Goal: Task Accomplishment & Management: Use online tool/utility

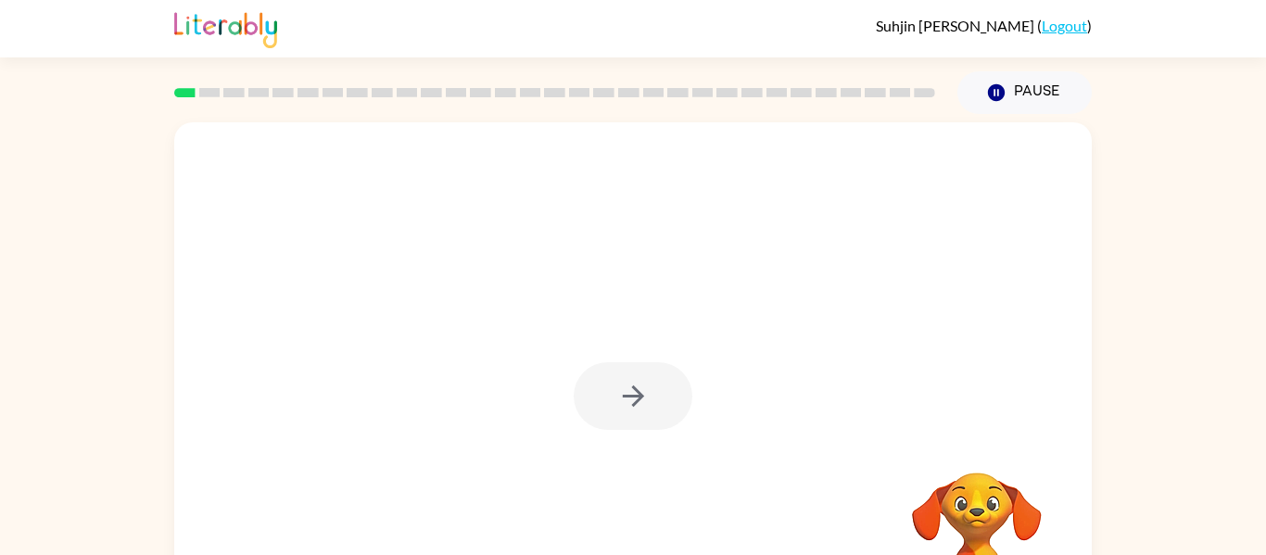
click at [583, 417] on div at bounding box center [633, 396] width 119 height 68
click at [634, 406] on icon "button" at bounding box center [633, 396] width 32 height 32
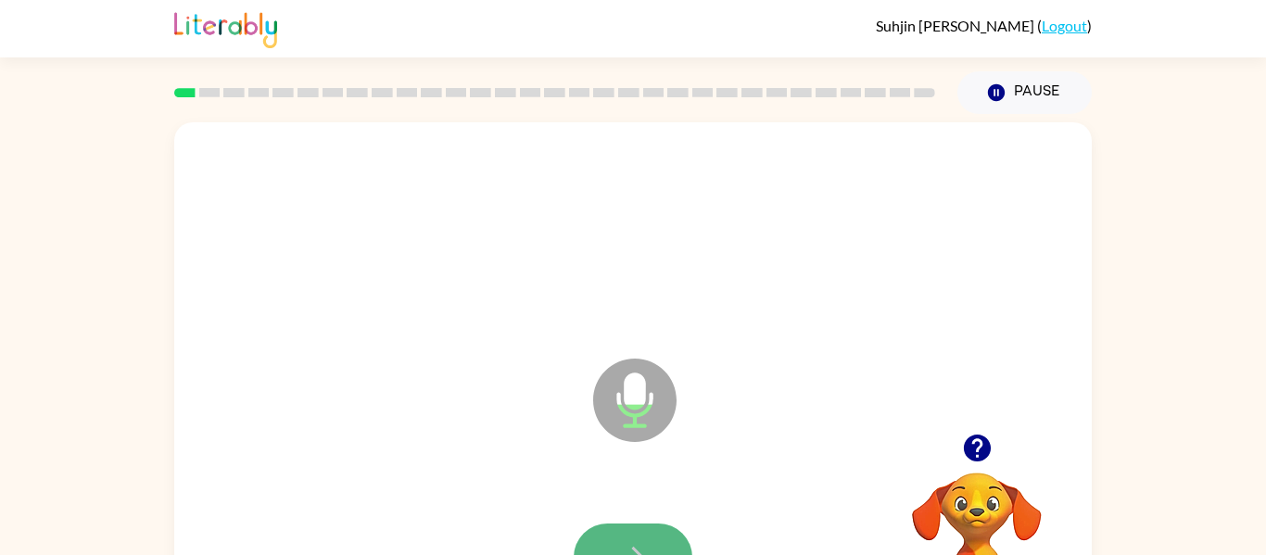
click at [641, 530] on button "button" at bounding box center [633, 558] width 119 height 68
click at [641, 536] on button "button" at bounding box center [633, 558] width 119 height 68
click at [661, 529] on button "button" at bounding box center [633, 558] width 119 height 68
click at [659, 529] on button "button" at bounding box center [633, 558] width 119 height 68
click at [642, 528] on button "button" at bounding box center [633, 558] width 119 height 68
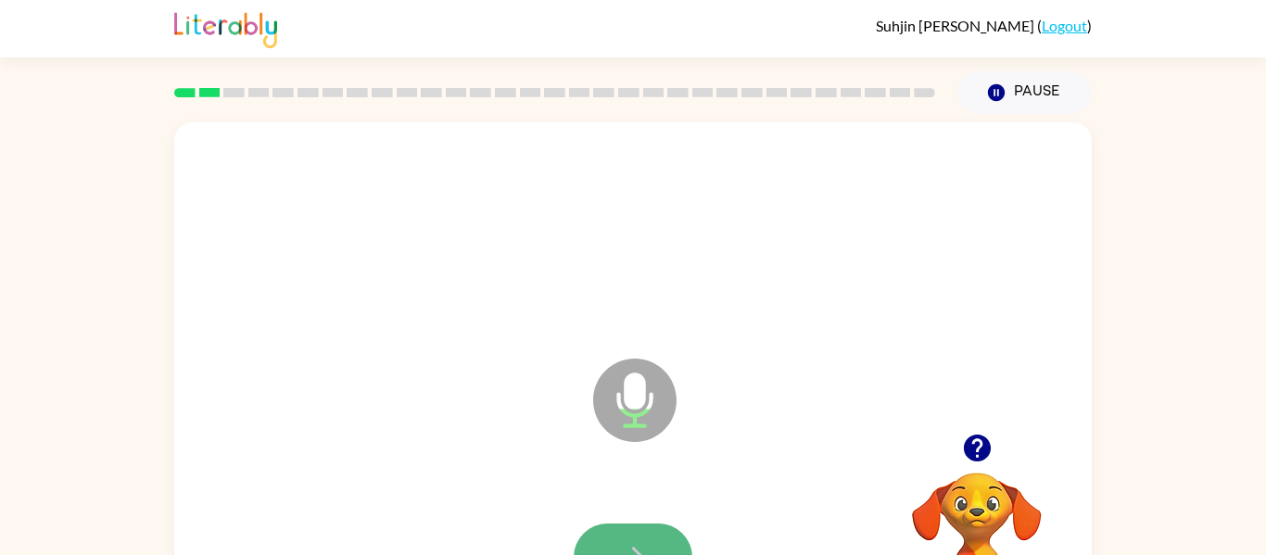
click at [640, 535] on button "button" at bounding box center [633, 558] width 119 height 68
click at [643, 533] on button "button" at bounding box center [633, 558] width 119 height 68
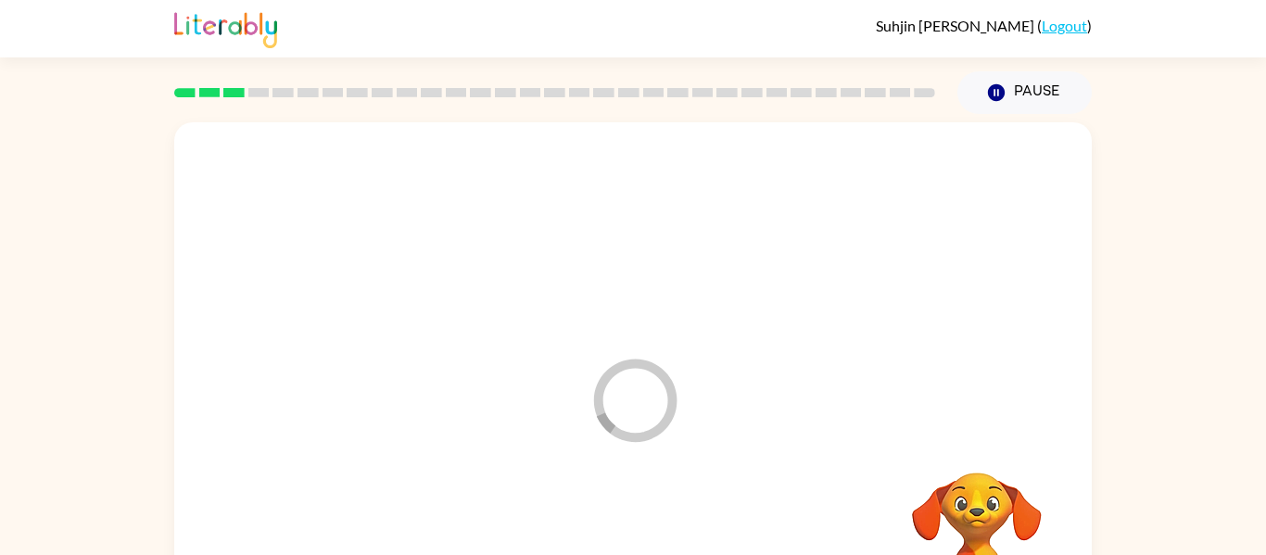
click at [643, 533] on div at bounding box center [633, 558] width 880 height 152
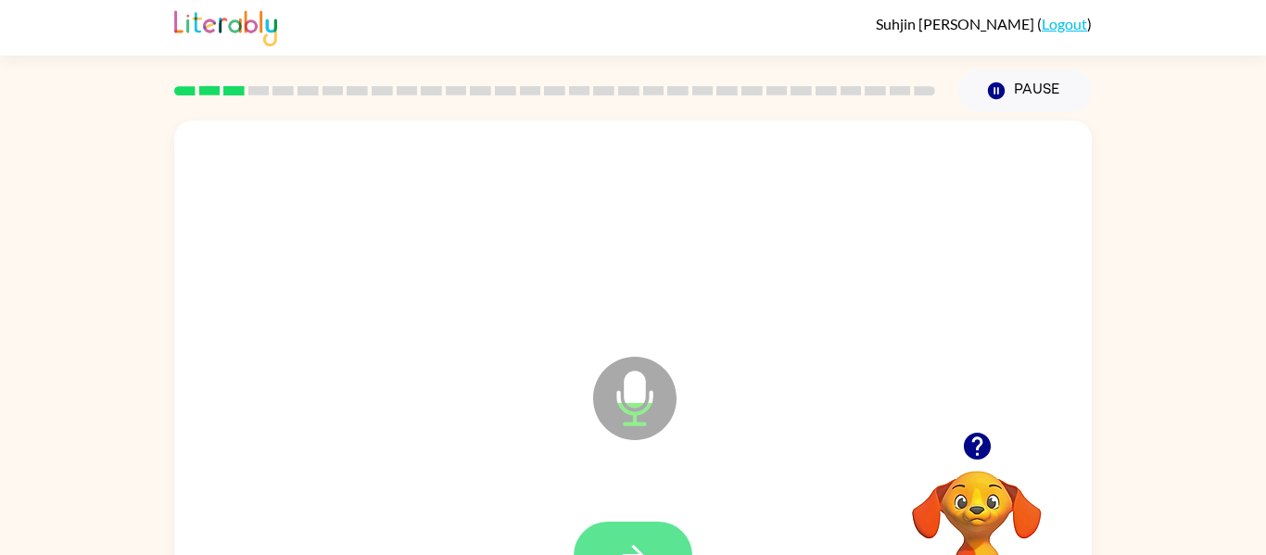
click at [647, 532] on button "button" at bounding box center [633, 556] width 119 height 68
click at [649, 532] on button "button" at bounding box center [633, 556] width 119 height 68
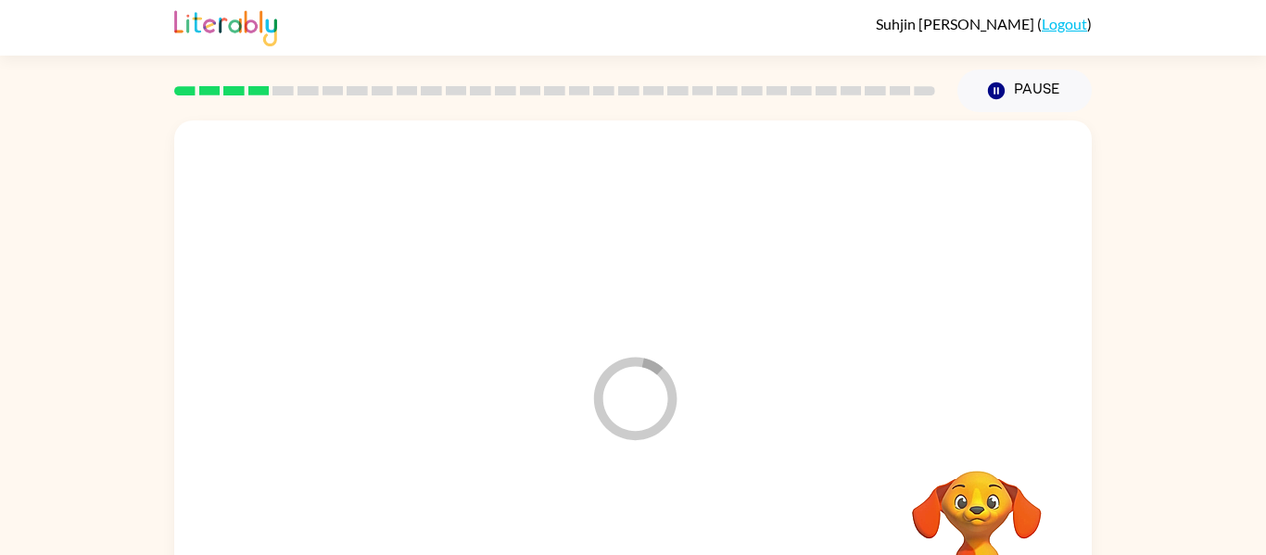
scroll to position [0, 0]
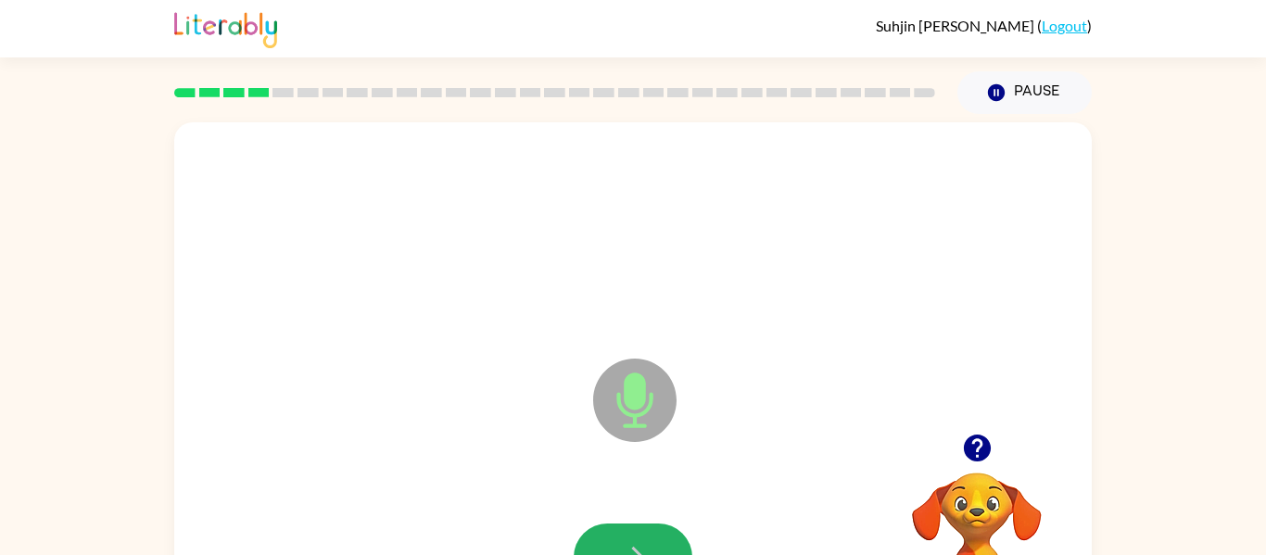
click at [649, 532] on button "button" at bounding box center [633, 558] width 119 height 68
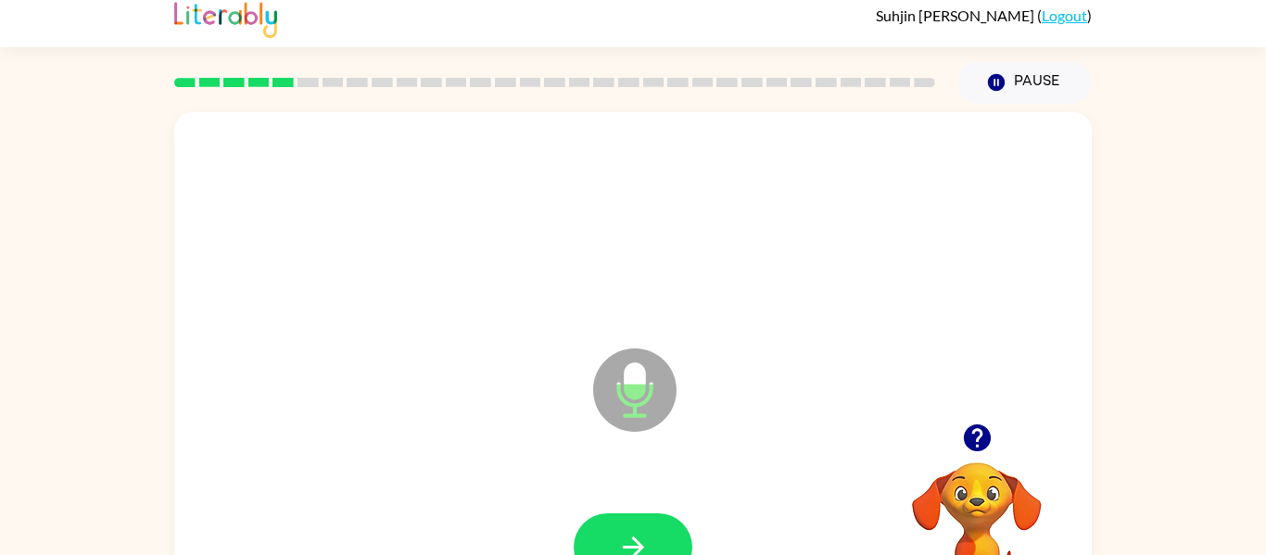
scroll to position [15, 0]
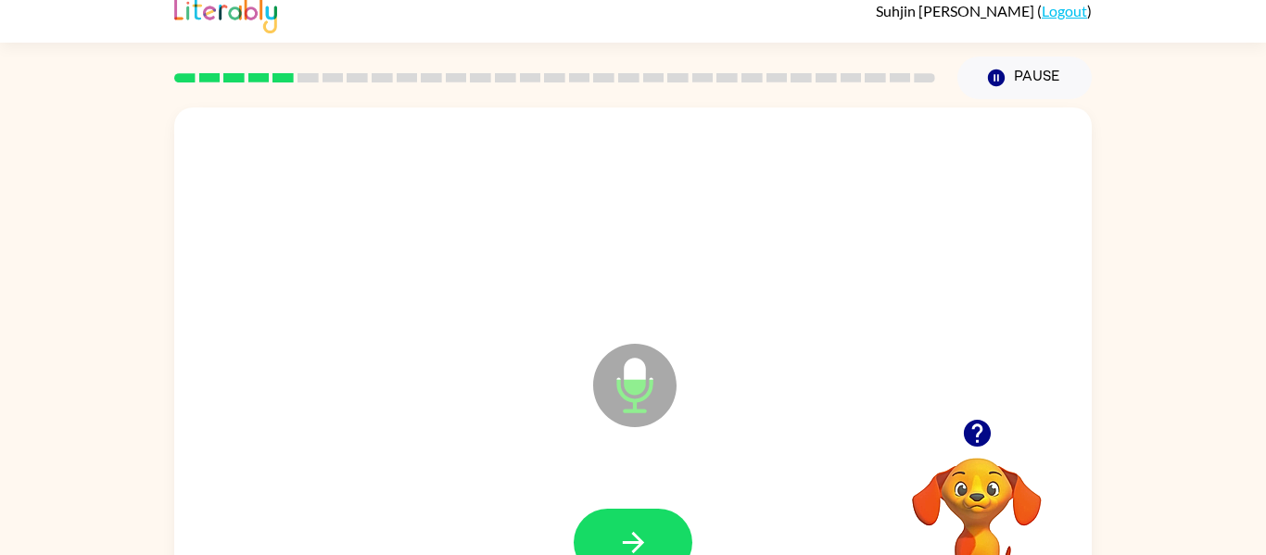
click at [649, 532] on button "button" at bounding box center [633, 543] width 119 height 68
click at [646, 536] on icon "button" at bounding box center [633, 542] width 32 height 32
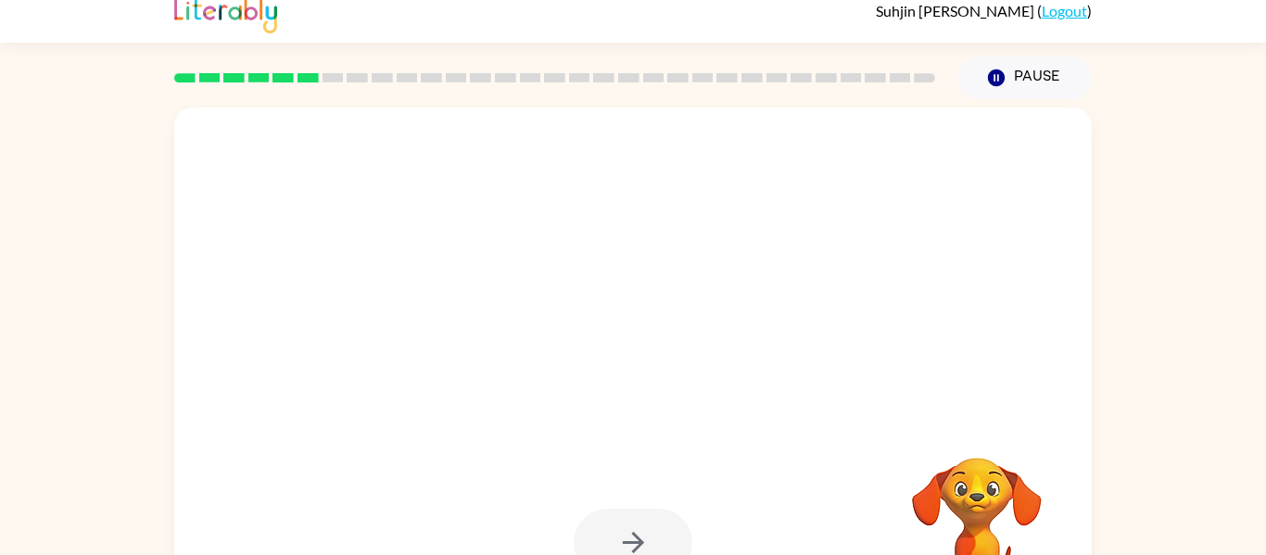
click at [646, 536] on div at bounding box center [633, 543] width 119 height 68
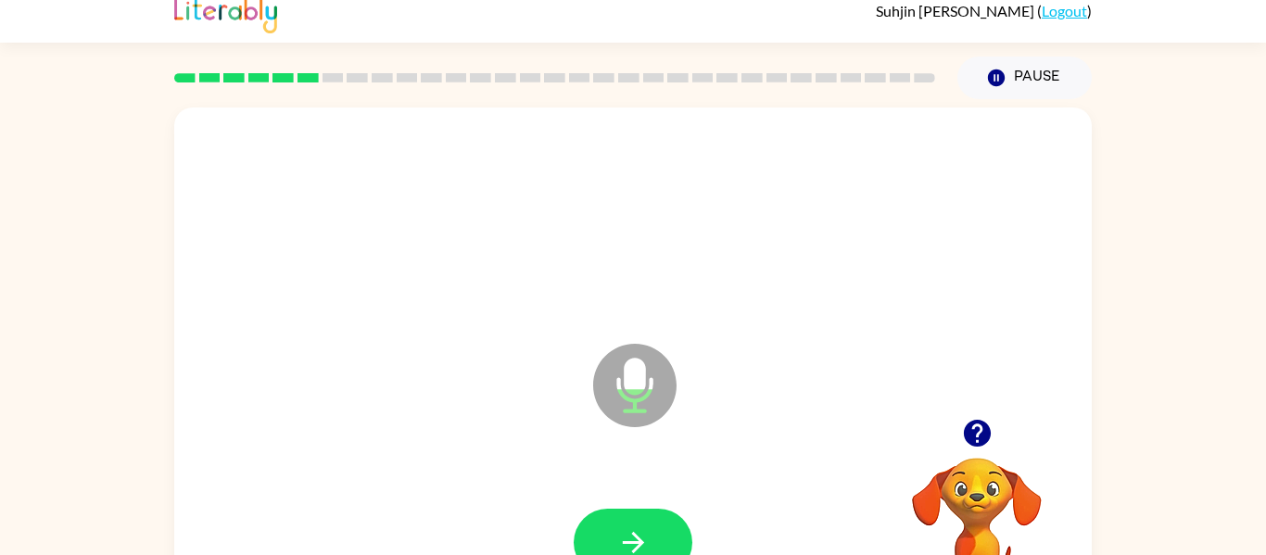
click at [646, 536] on icon "button" at bounding box center [633, 542] width 32 height 32
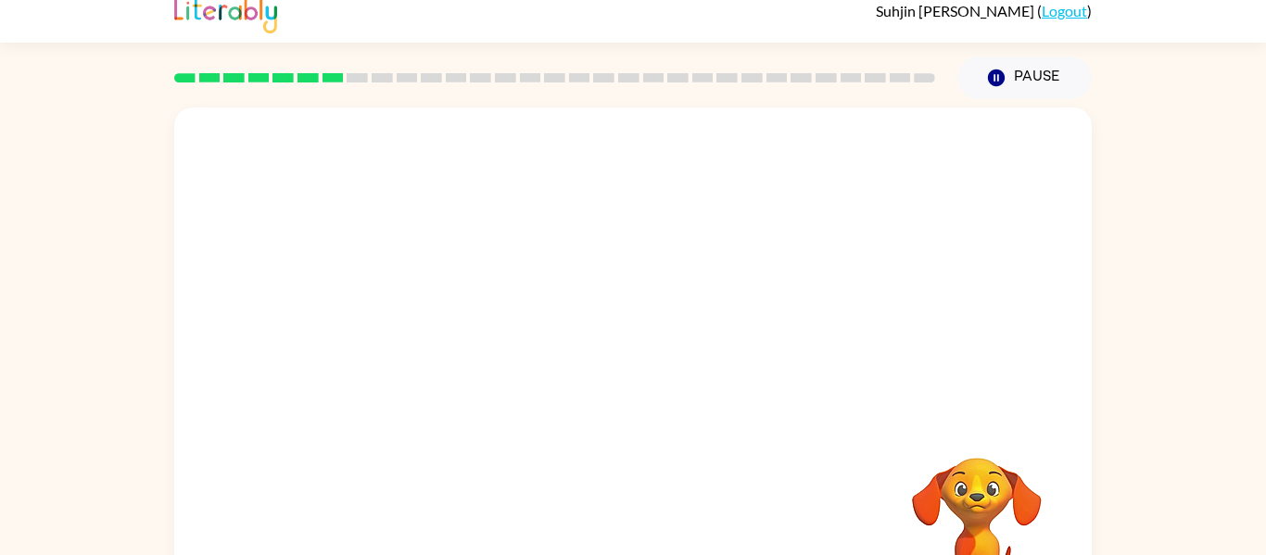
click at [649, 538] on div "Your browser must support playing .mp4 files to use Literably. Please try using…" at bounding box center [632, 372] width 917 height 529
click at [649, 538] on div at bounding box center [633, 543] width 880 height 152
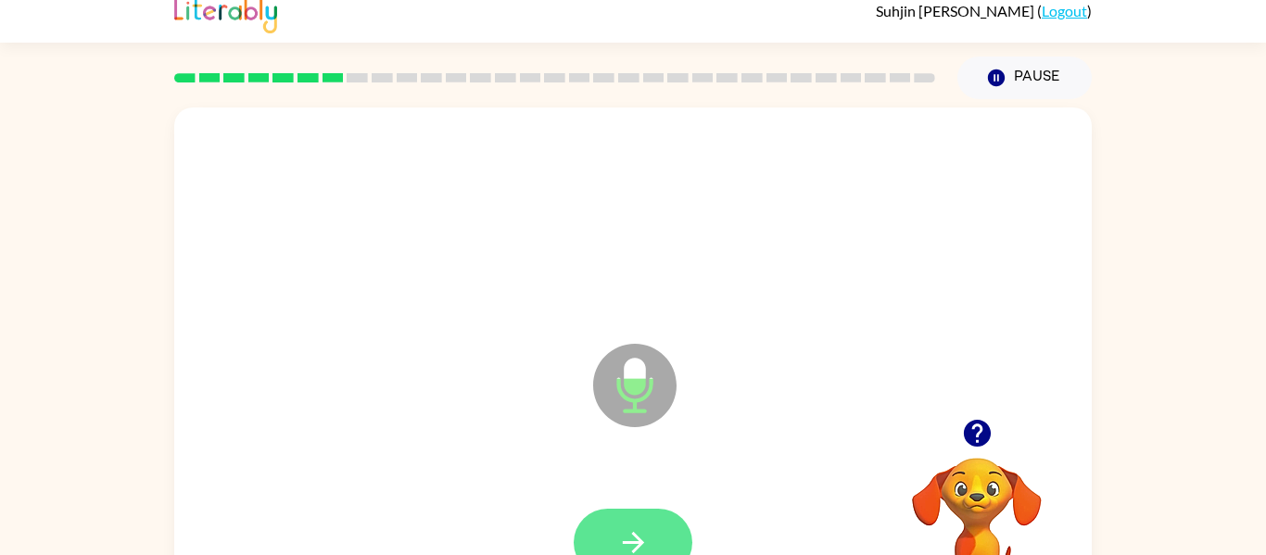
click at [649, 538] on button "button" at bounding box center [633, 543] width 119 height 68
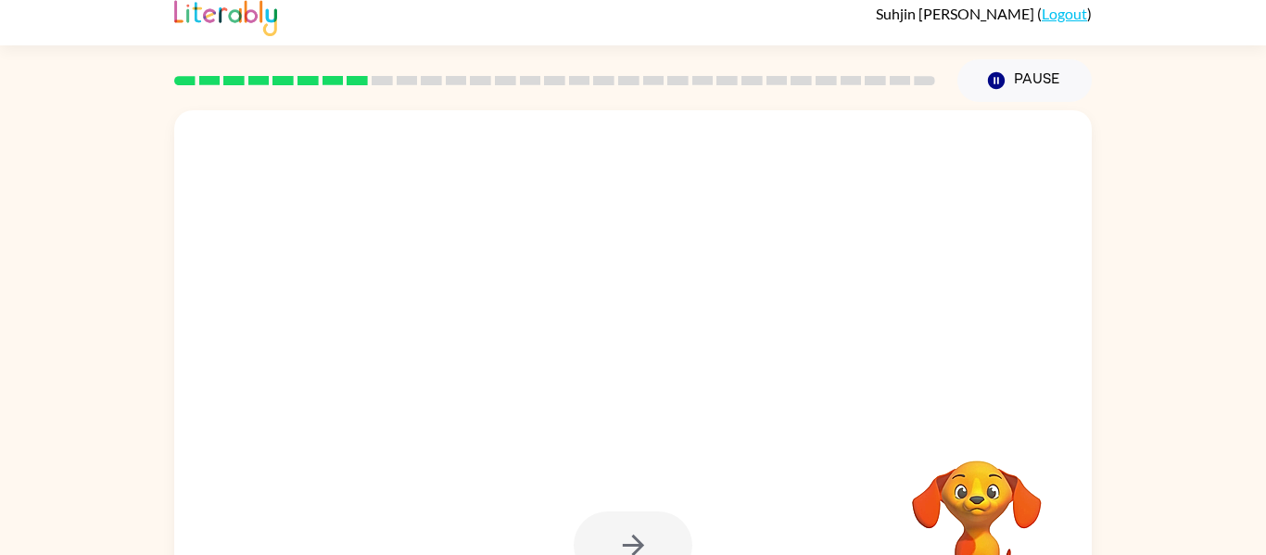
scroll to position [11, 0]
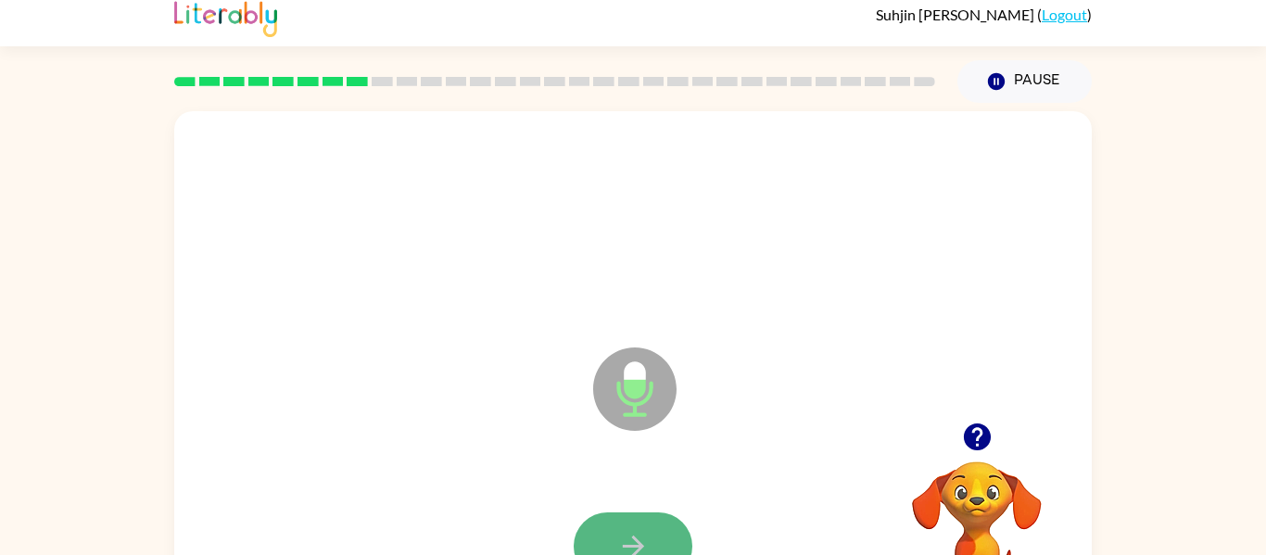
click at [648, 526] on button "button" at bounding box center [633, 546] width 119 height 68
click at [617, 538] on icon "button" at bounding box center [633, 546] width 32 height 32
click at [634, 530] on icon "button" at bounding box center [633, 546] width 32 height 32
click at [639, 530] on icon "button" at bounding box center [633, 546] width 32 height 32
click at [638, 530] on icon "button" at bounding box center [633, 546] width 32 height 32
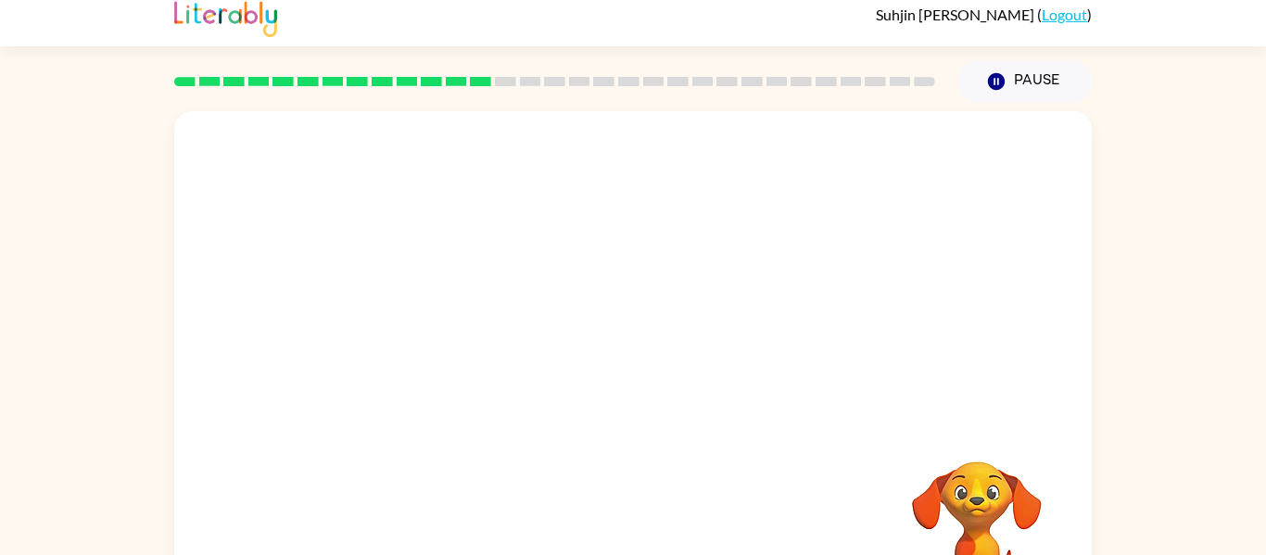
click at [666, 540] on div "Your browser must support playing .mp4 files to use Literably. Please try using…" at bounding box center [632, 375] width 917 height 529
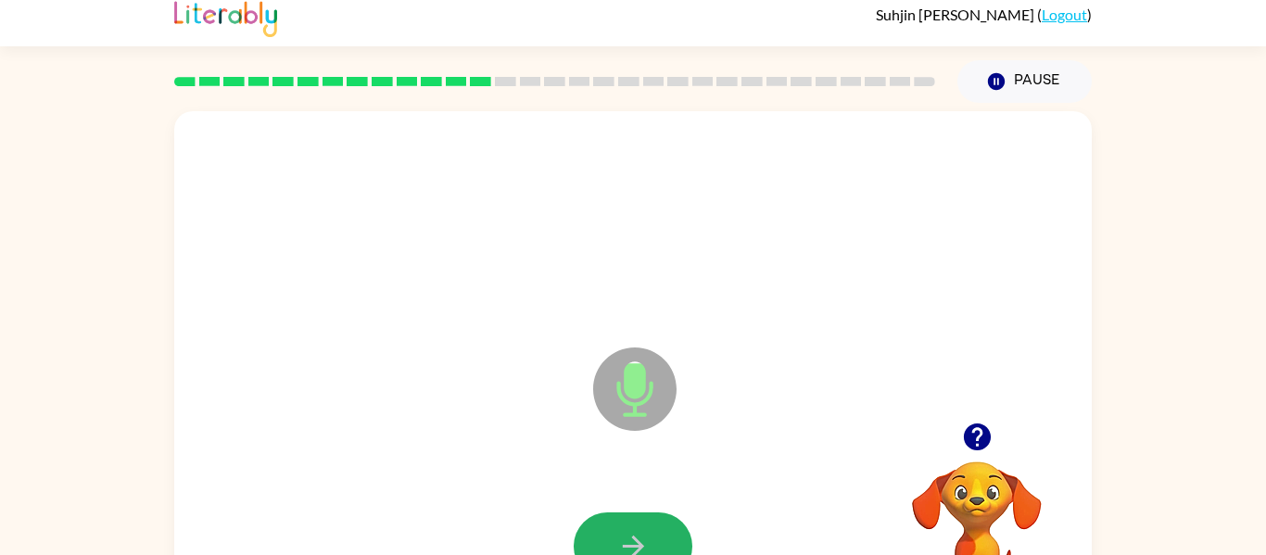
click at [666, 540] on button "button" at bounding box center [633, 546] width 119 height 68
click at [664, 541] on button "button" at bounding box center [633, 546] width 119 height 68
click at [664, 542] on button "button" at bounding box center [633, 546] width 119 height 68
click at [665, 520] on button "button" at bounding box center [633, 546] width 119 height 68
click at [664, 529] on button "button" at bounding box center [633, 546] width 119 height 68
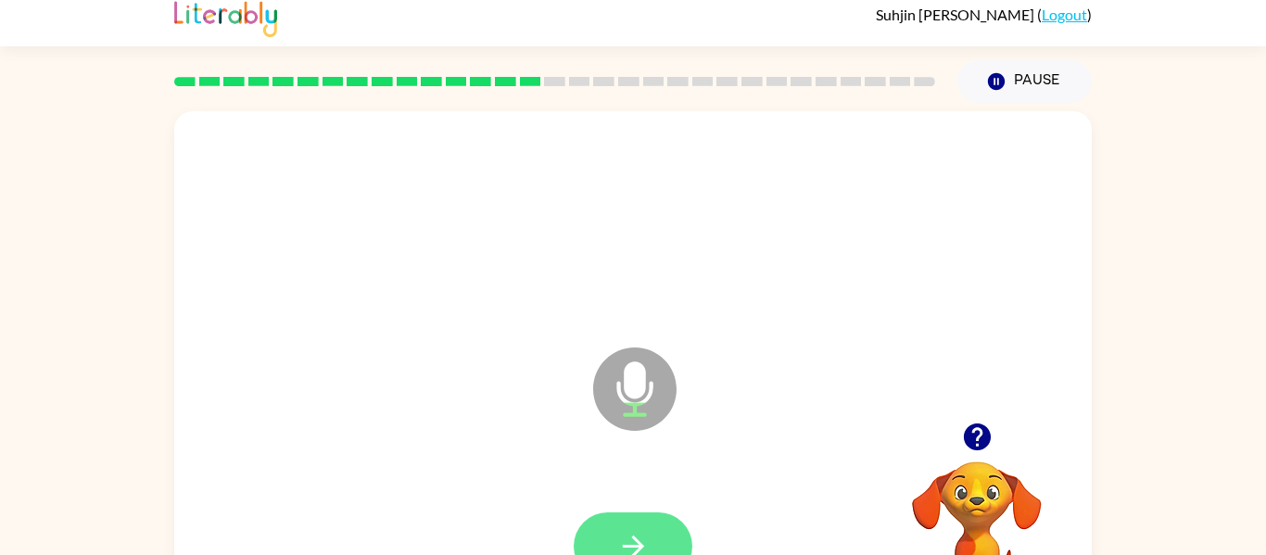
click at [639, 534] on icon "button" at bounding box center [633, 546] width 32 height 32
click at [643, 546] on icon "button" at bounding box center [632, 546] width 21 height 21
click at [651, 527] on button "button" at bounding box center [633, 546] width 119 height 68
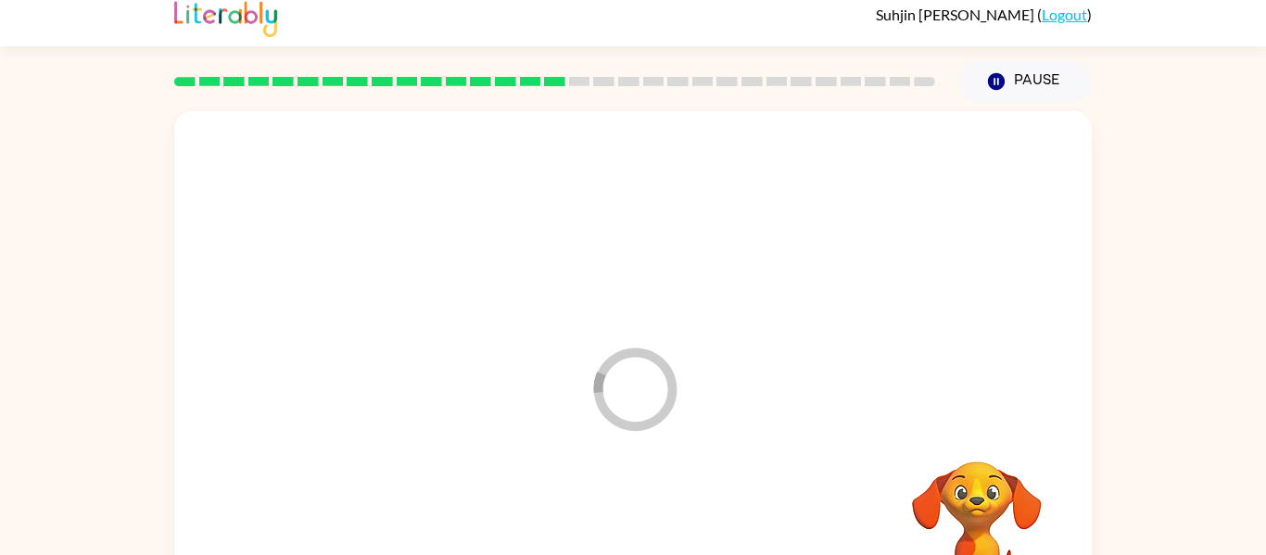
click at [649, 546] on div at bounding box center [633, 547] width 880 height 152
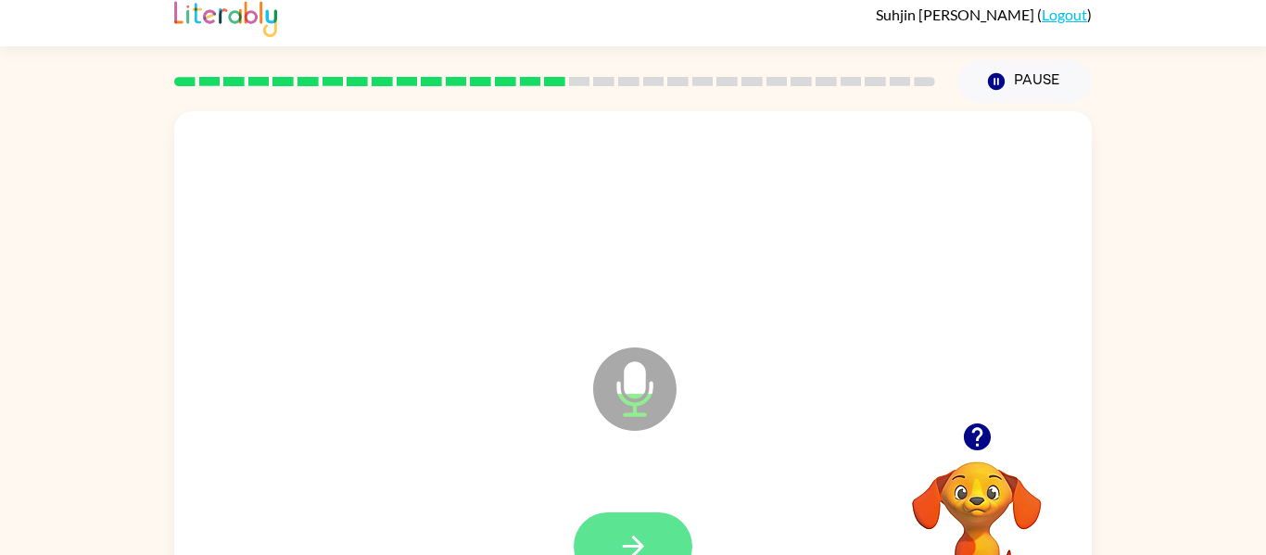
click at [649, 546] on icon "button" at bounding box center [633, 546] width 32 height 32
click at [644, 543] on icon "button" at bounding box center [633, 546] width 32 height 32
click at [639, 535] on icon "button" at bounding box center [633, 546] width 32 height 32
click at [629, 543] on icon "button" at bounding box center [633, 546] width 32 height 32
click at [629, 528] on button "button" at bounding box center [633, 546] width 119 height 68
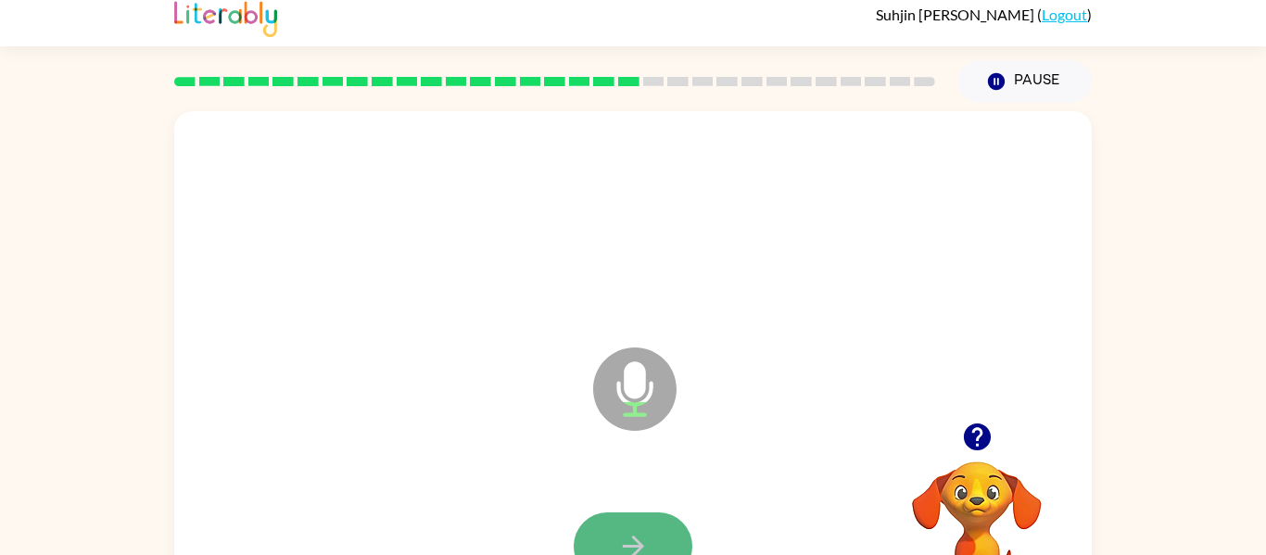
click at [625, 517] on button "button" at bounding box center [633, 546] width 119 height 68
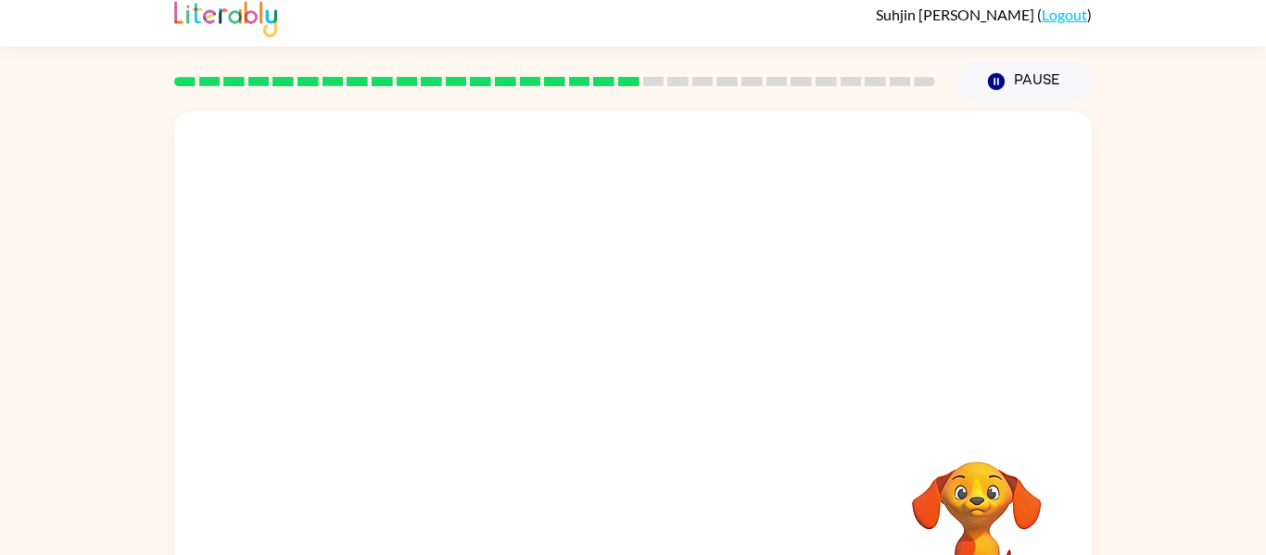
click at [944, 499] on video "Your browser must support playing .mp4 files to use Literably. Please try using…" at bounding box center [976, 525] width 185 height 185
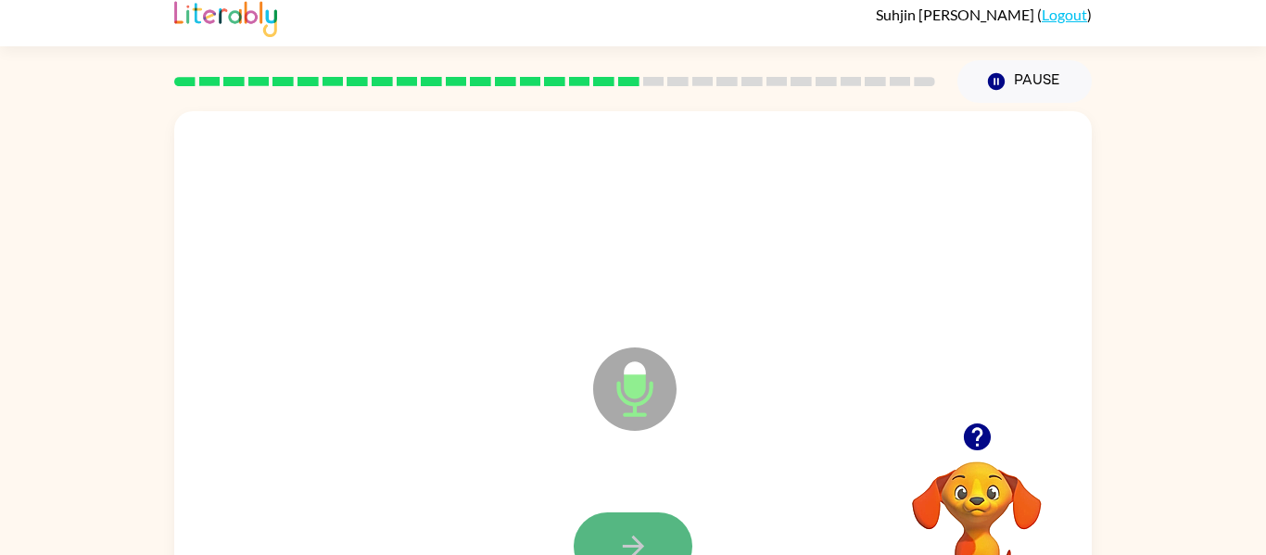
click at [644, 519] on button "button" at bounding box center [633, 546] width 119 height 68
click at [667, 529] on button "button" at bounding box center [633, 546] width 119 height 68
click at [677, 533] on button "button" at bounding box center [633, 546] width 119 height 68
click at [653, 520] on button "button" at bounding box center [633, 546] width 119 height 68
click at [650, 528] on button "button" at bounding box center [633, 546] width 119 height 68
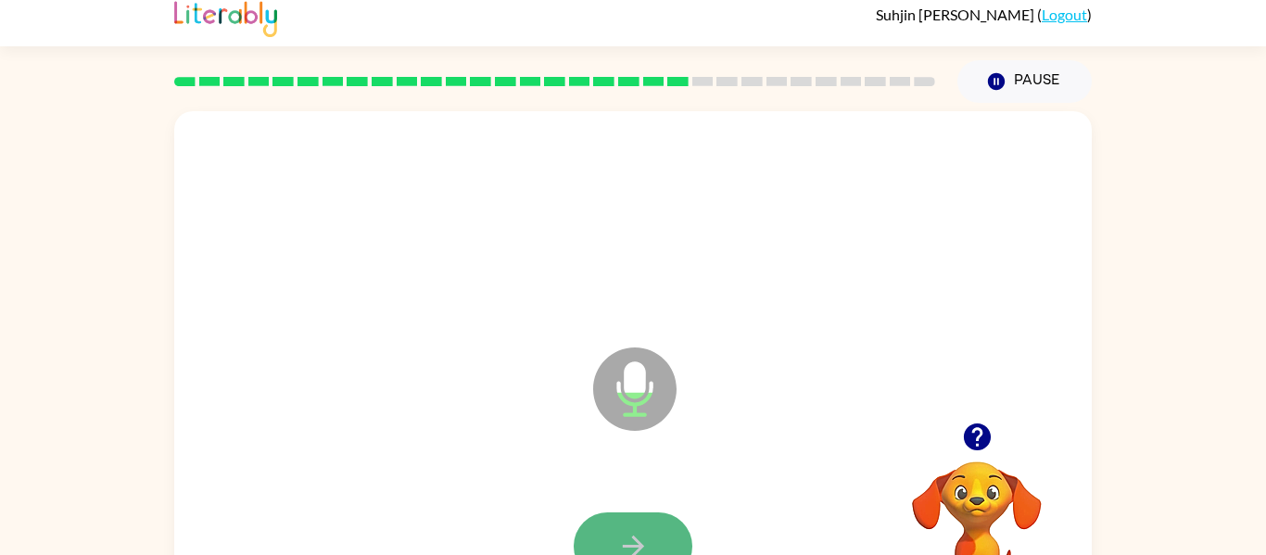
click at [651, 531] on button "button" at bounding box center [633, 546] width 119 height 68
click at [660, 520] on button "button" at bounding box center [633, 546] width 119 height 68
click at [662, 522] on button "button" at bounding box center [633, 546] width 119 height 68
click at [649, 531] on icon "button" at bounding box center [633, 546] width 32 height 32
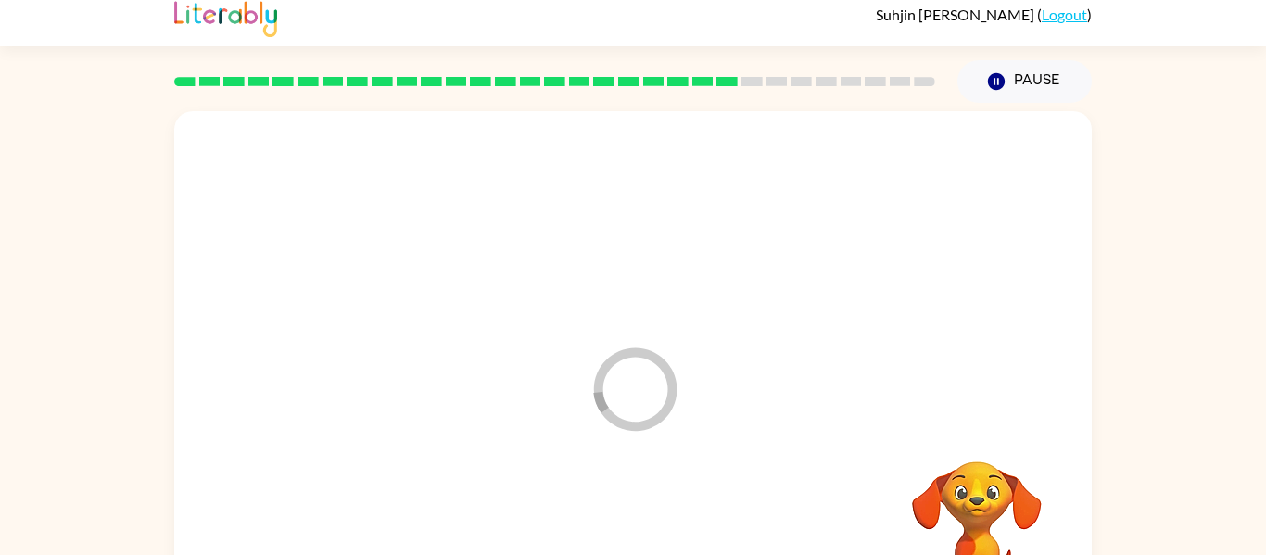
click at [649, 527] on div at bounding box center [633, 547] width 880 height 152
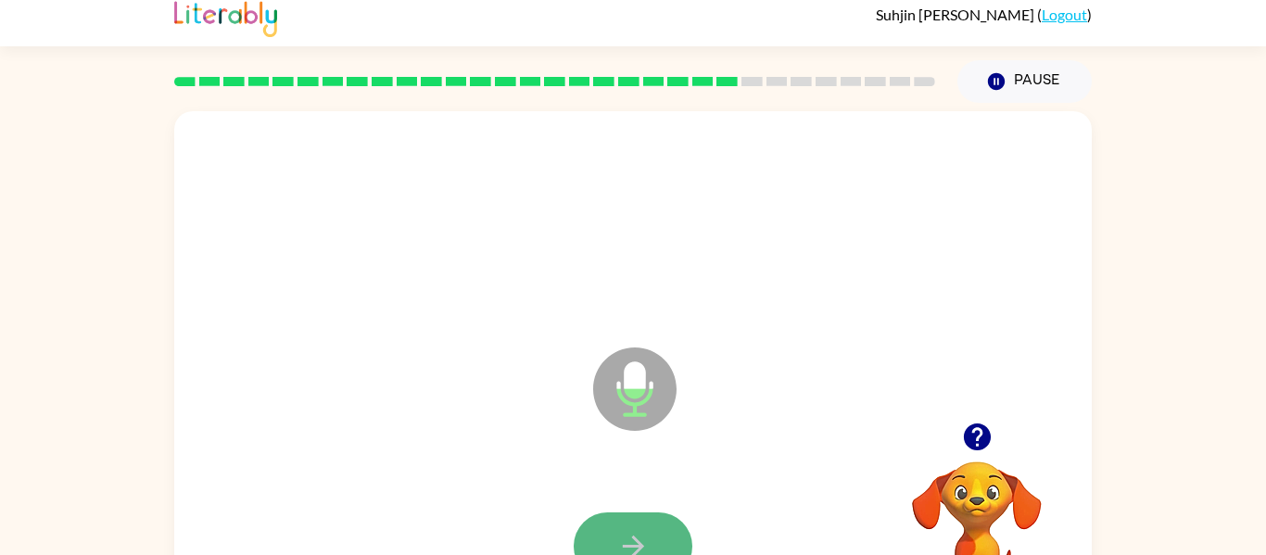
click at [657, 524] on button "button" at bounding box center [633, 546] width 119 height 68
click at [648, 524] on button "button" at bounding box center [633, 546] width 119 height 68
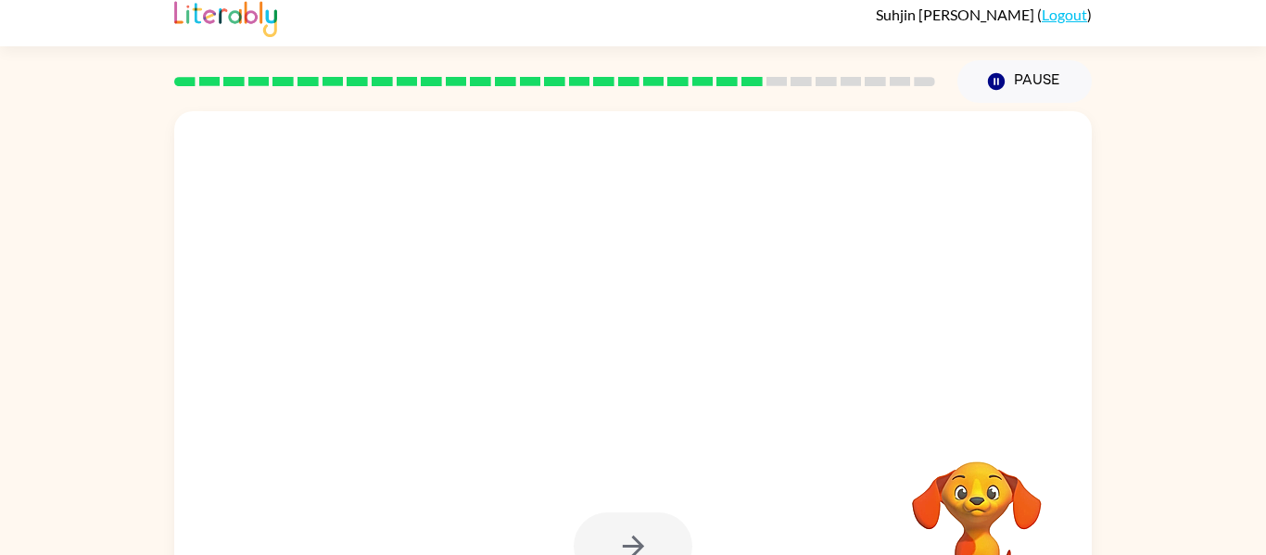
click at [648, 524] on div at bounding box center [633, 546] width 119 height 68
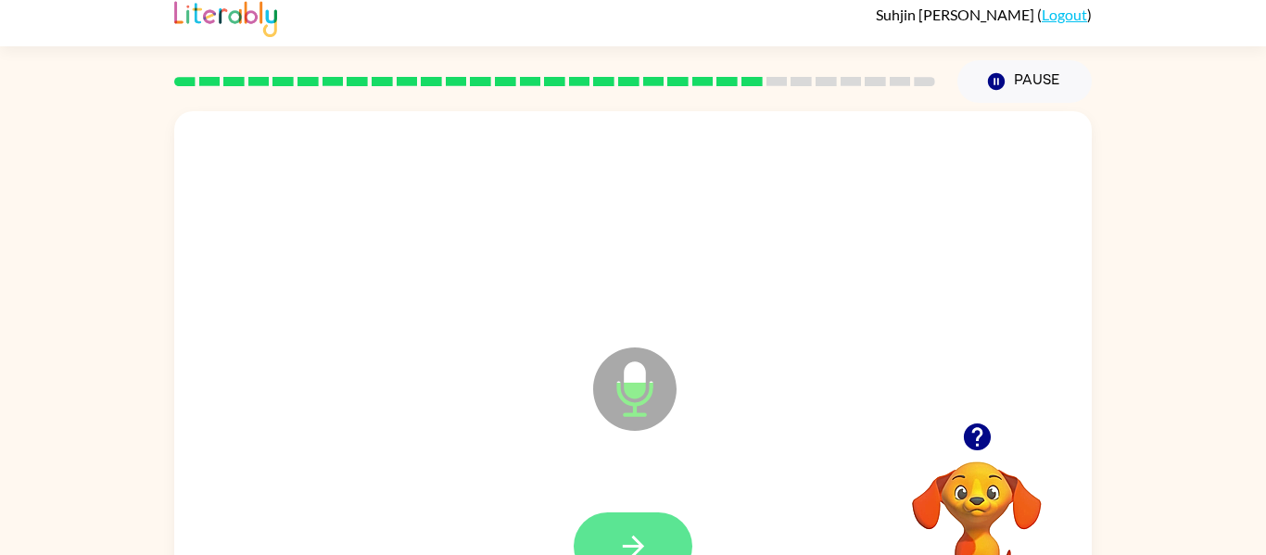
click at [650, 526] on button "button" at bounding box center [633, 546] width 119 height 68
click at [646, 522] on button "button" at bounding box center [633, 546] width 119 height 68
click at [641, 519] on button "button" at bounding box center [633, 546] width 119 height 68
click at [652, 539] on button "button" at bounding box center [633, 546] width 119 height 68
click at [644, 538] on icon "button" at bounding box center [633, 546] width 32 height 32
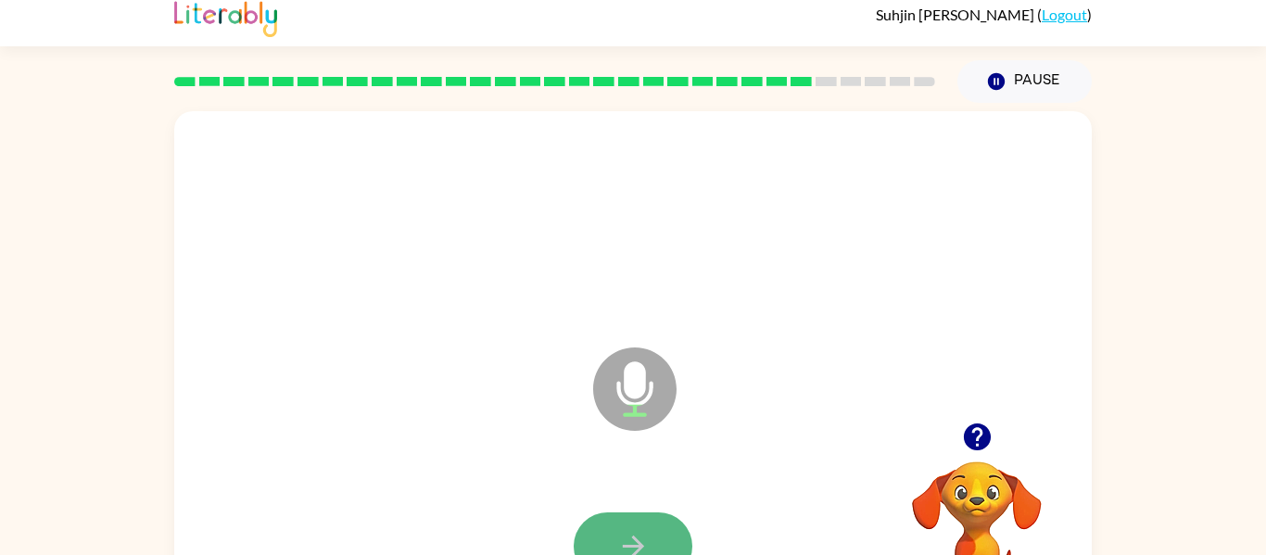
click at [632, 521] on button "button" at bounding box center [633, 546] width 119 height 68
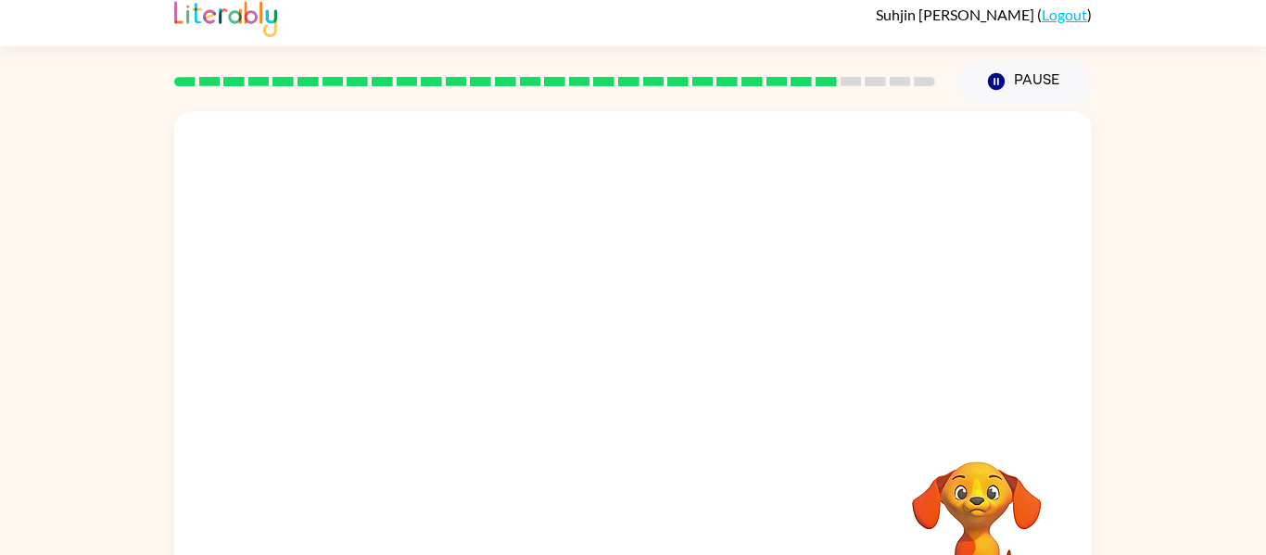
click at [631, 533] on div at bounding box center [633, 547] width 880 height 152
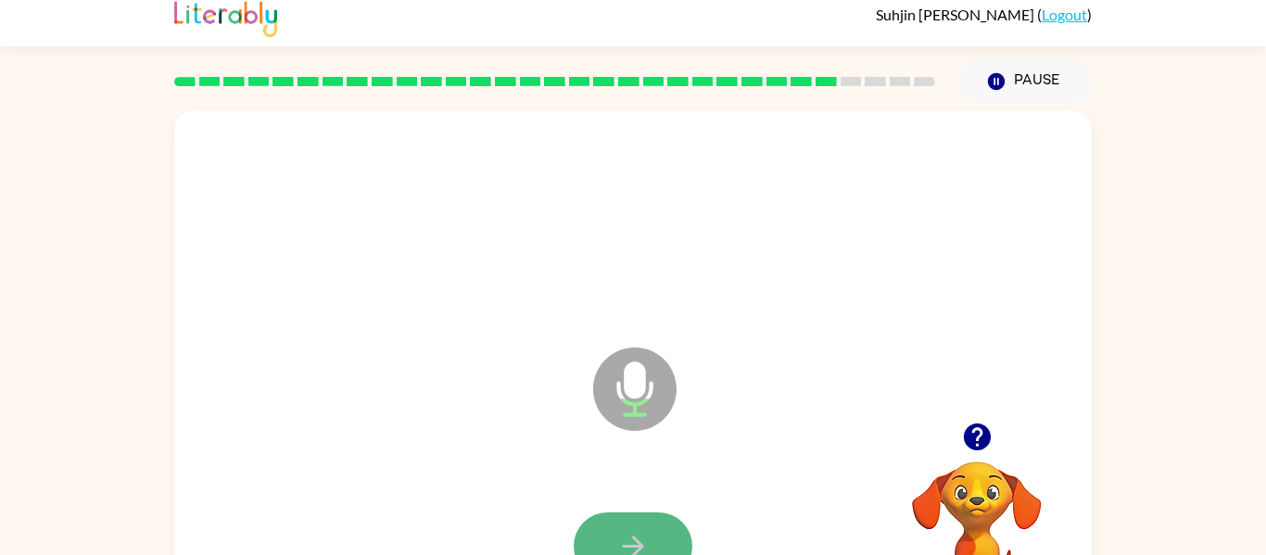
click at [630, 530] on icon "button" at bounding box center [633, 546] width 32 height 32
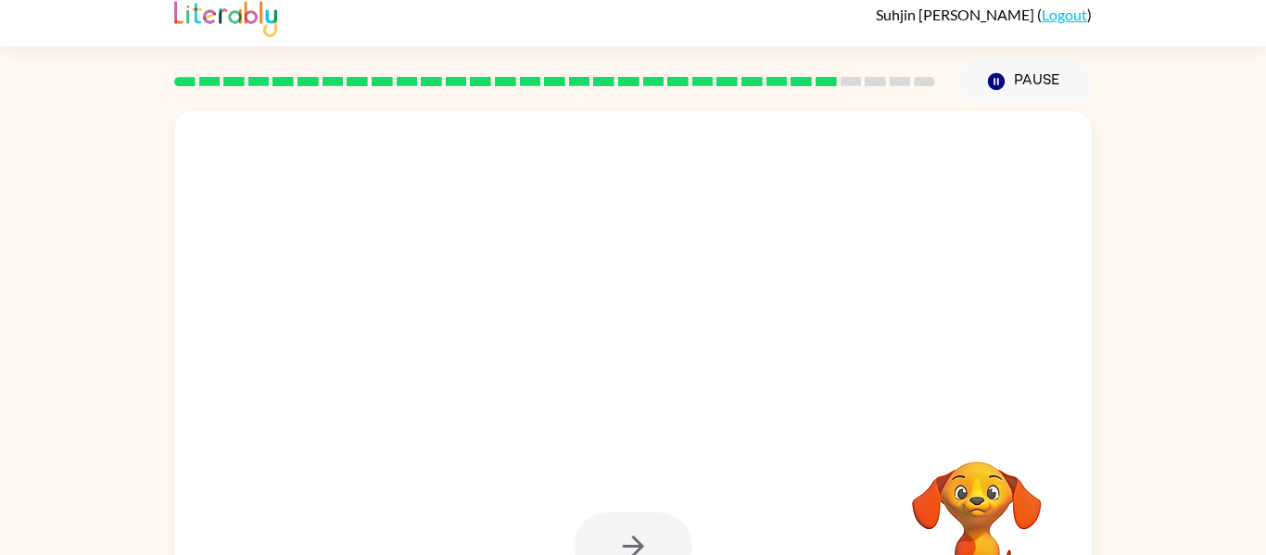
click at [630, 531] on div at bounding box center [633, 546] width 119 height 68
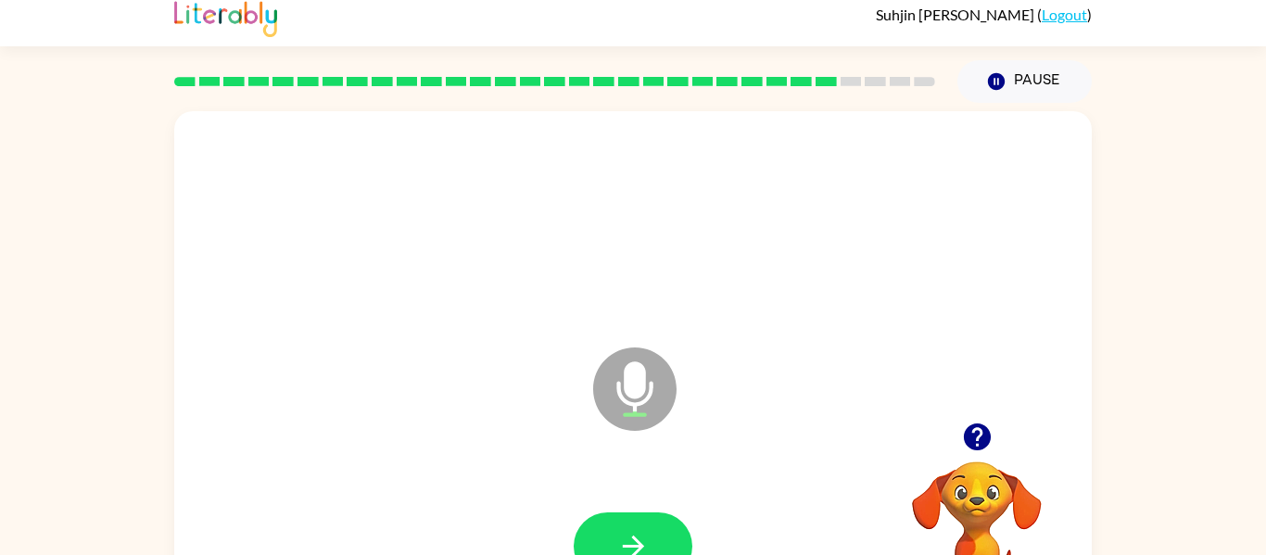
click at [630, 531] on icon "button" at bounding box center [633, 546] width 32 height 32
click at [656, 536] on button "button" at bounding box center [633, 546] width 119 height 68
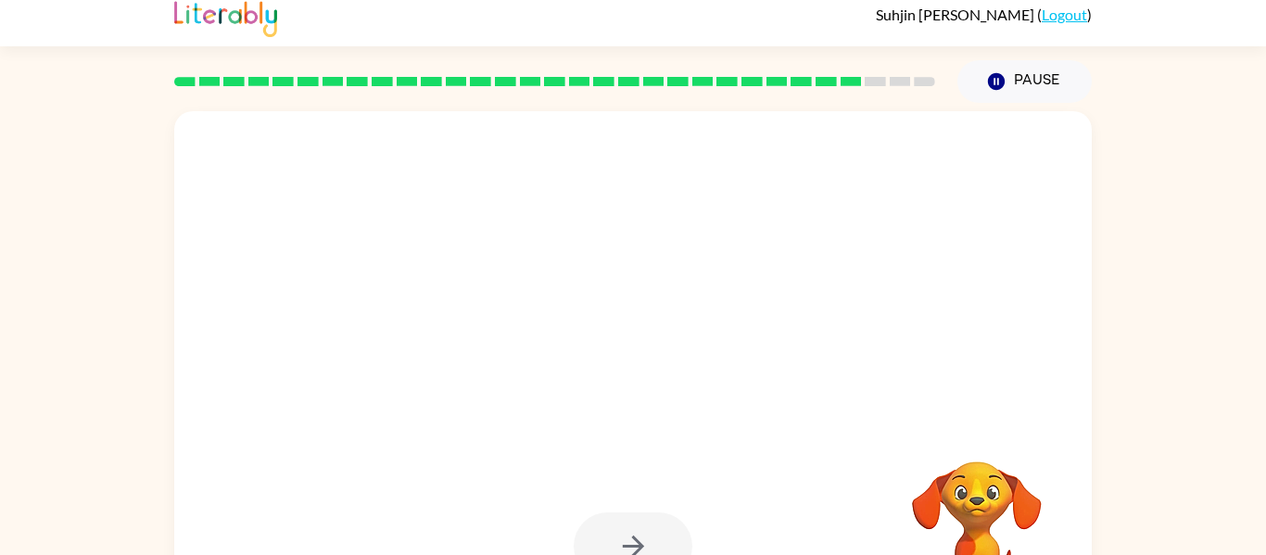
scroll to position [24, 0]
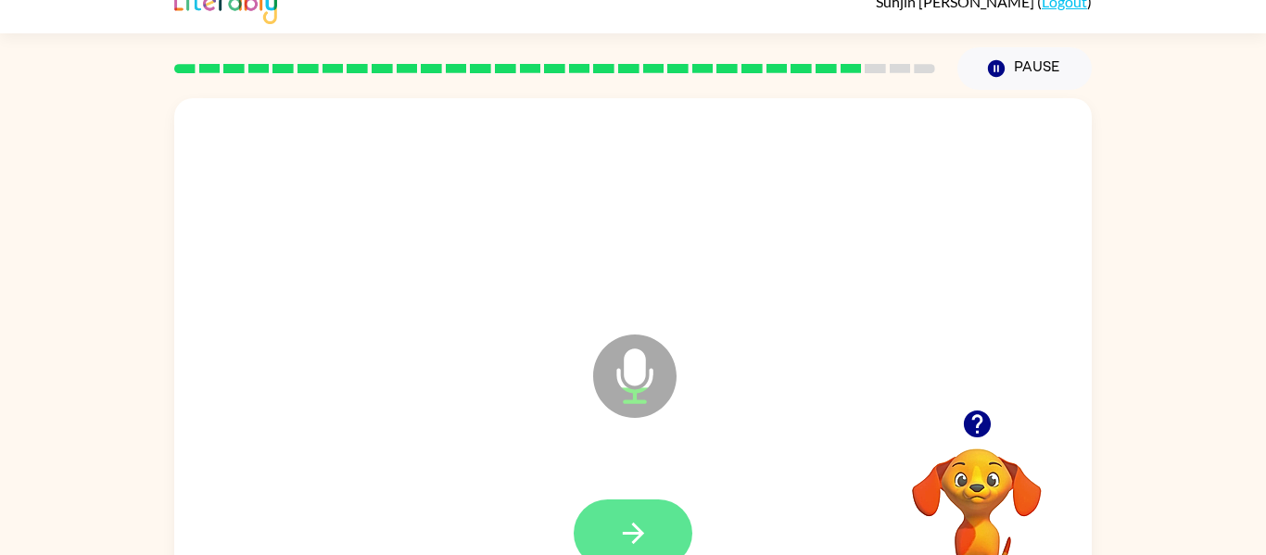
click at [662, 522] on button "button" at bounding box center [633, 534] width 119 height 68
click at [665, 534] on button "button" at bounding box center [633, 534] width 119 height 68
click at [665, 536] on button "button" at bounding box center [633, 534] width 119 height 68
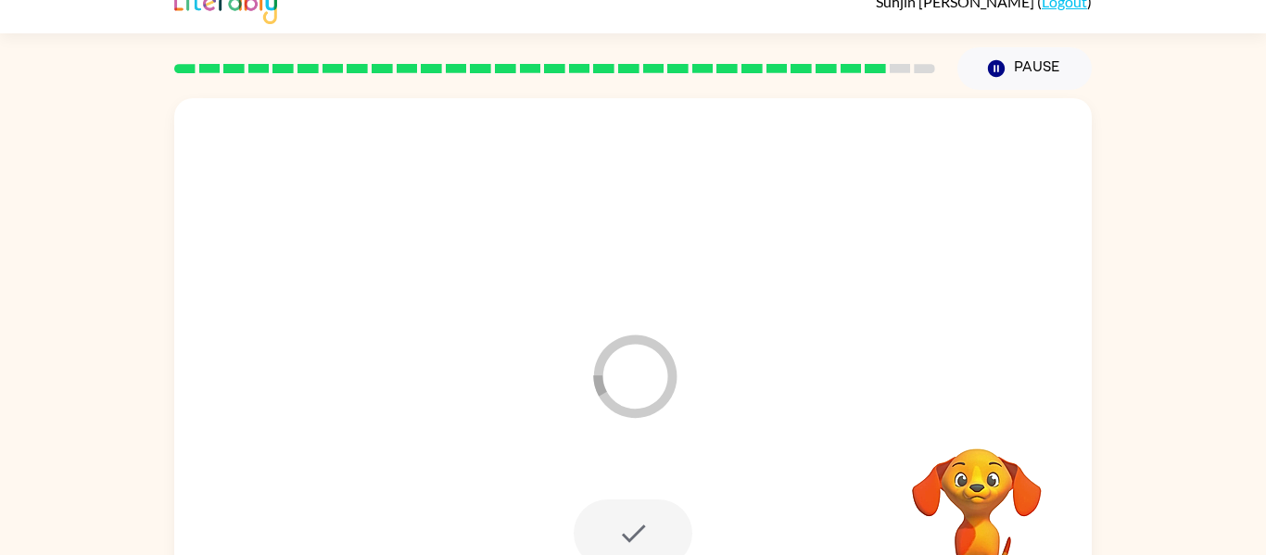
click at [664, 537] on div at bounding box center [633, 534] width 119 height 68
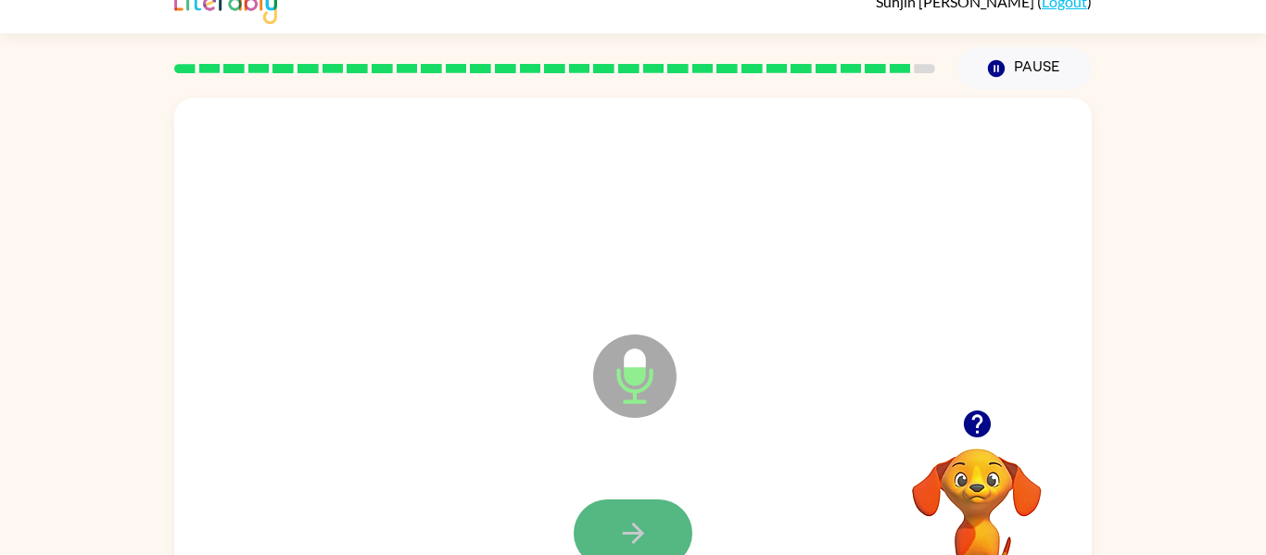
click at [680, 539] on button "button" at bounding box center [633, 534] width 119 height 68
click at [658, 518] on button "button" at bounding box center [633, 534] width 119 height 68
